Goal: Contribute content

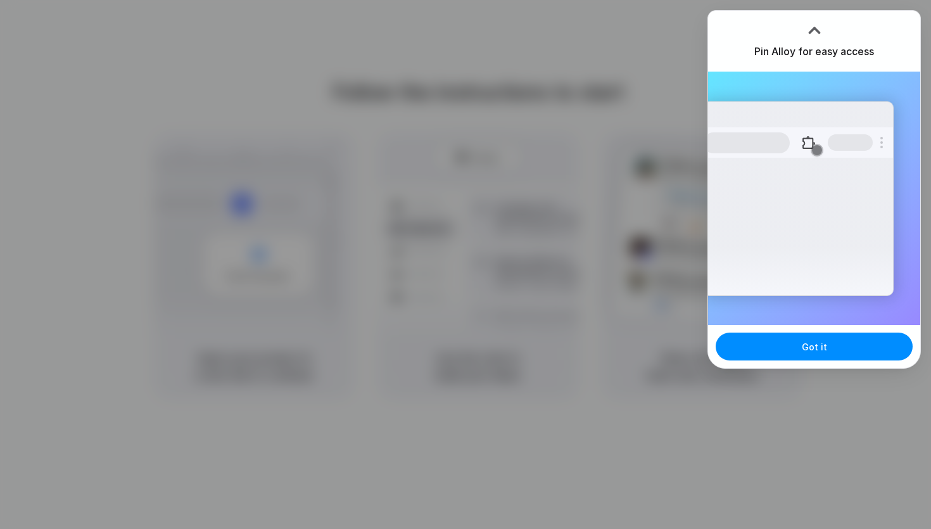
click at [782, 205] on div "Extensions Alloy · AI Prototyping for..." at bounding box center [797, 198] width 191 height 194
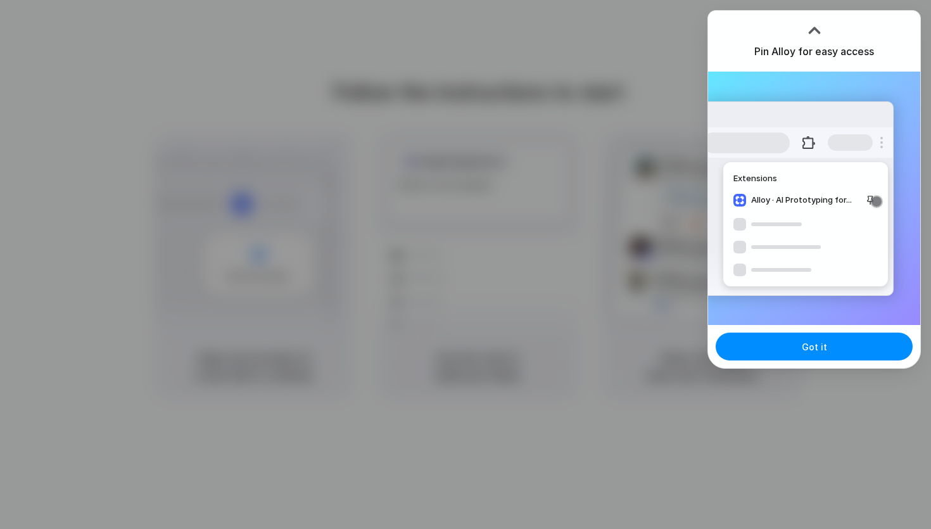
click at [811, 363] on div "Got it" at bounding box center [814, 346] width 212 height 43
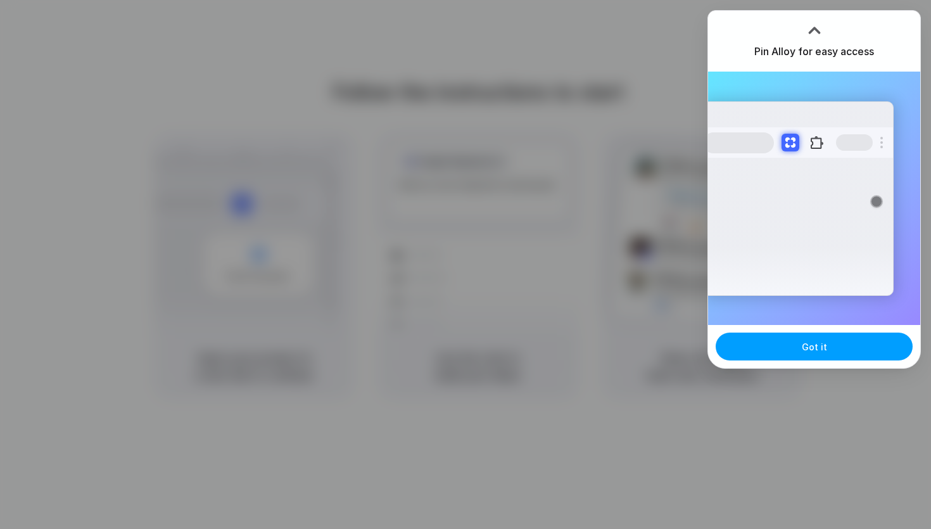
click at [807, 353] on button "Got it" at bounding box center [814, 346] width 197 height 28
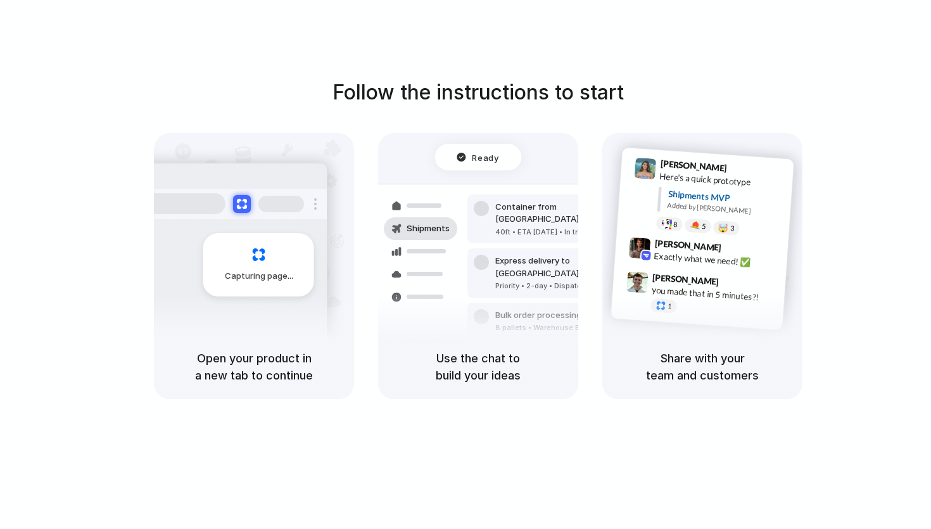
click at [651, 215] on div at bounding box center [643, 194] width 25 height 72
